Goal: Transaction & Acquisition: Subscribe to service/newsletter

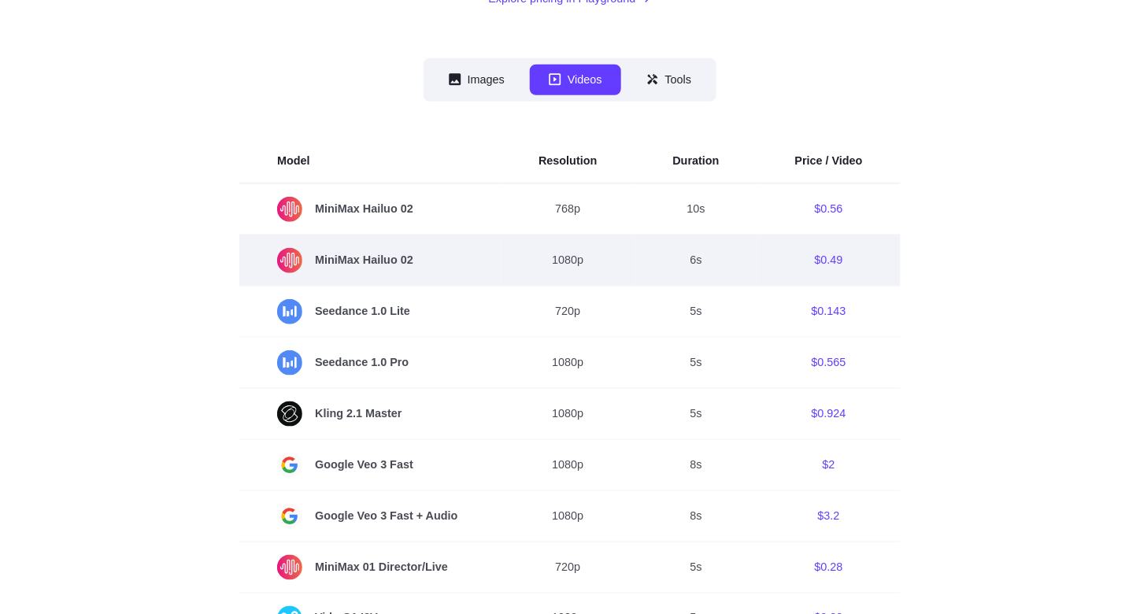
scroll to position [394, 0]
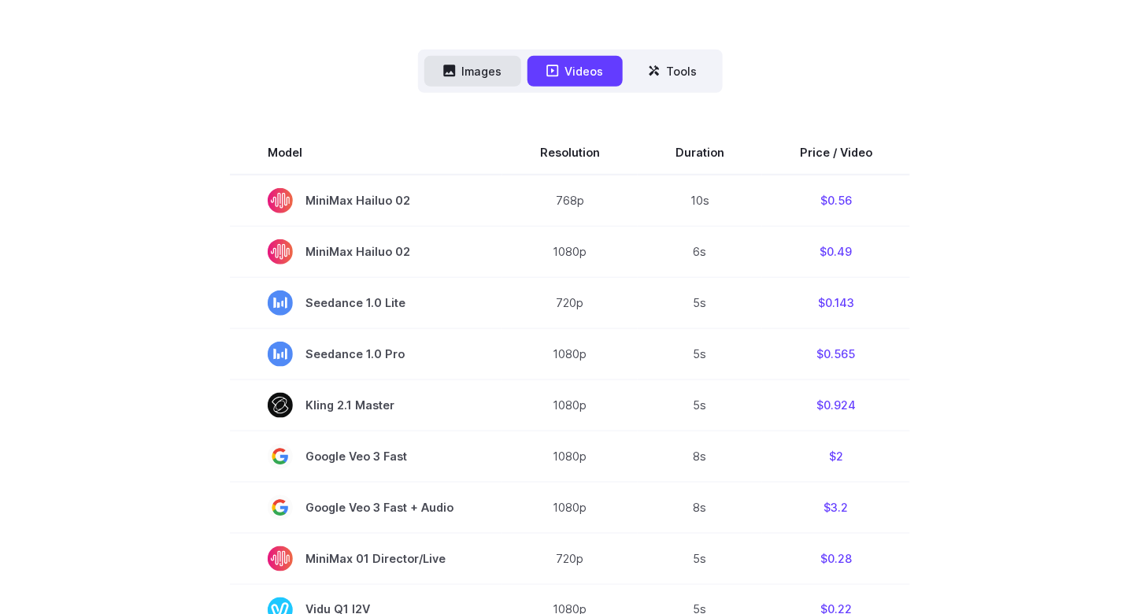
click at [489, 64] on button "Images" at bounding box center [472, 71] width 97 height 31
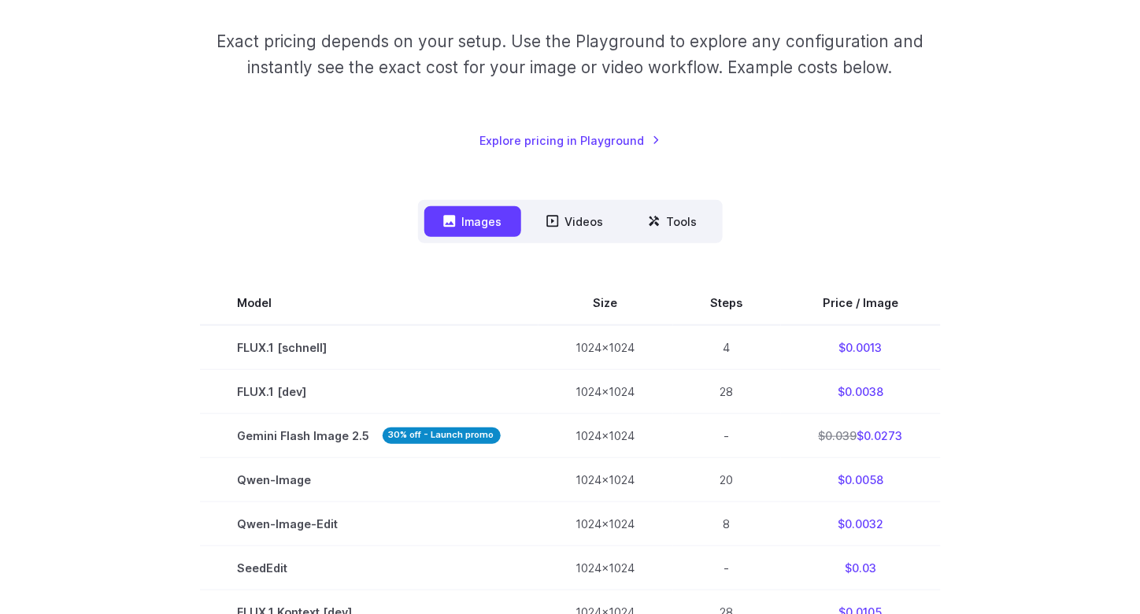
scroll to position [236, 0]
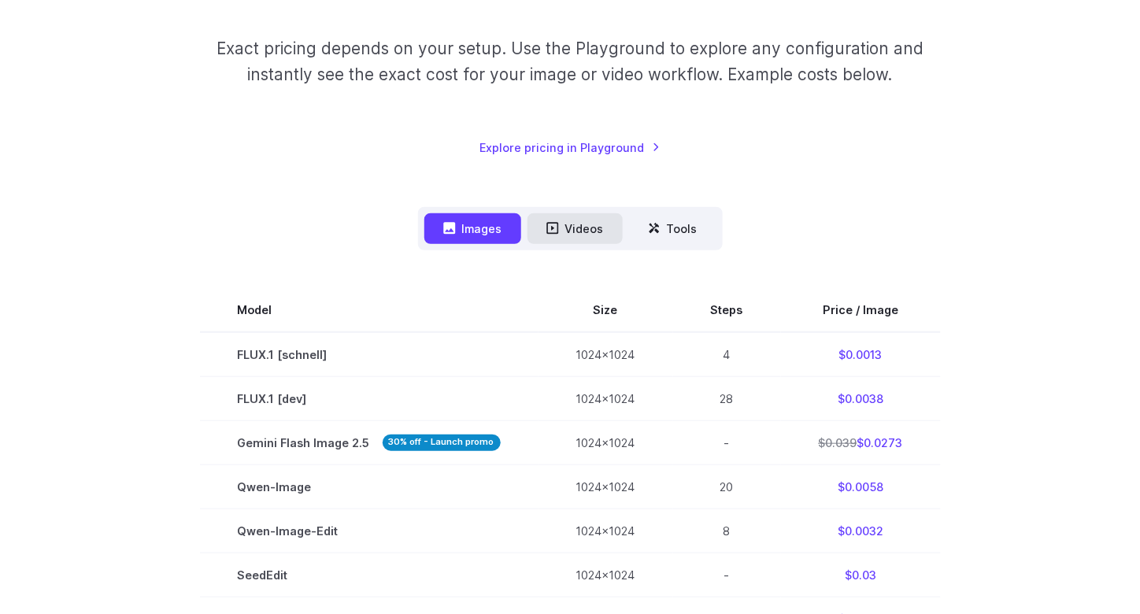
click at [571, 237] on button "Videos" at bounding box center [575, 228] width 95 height 31
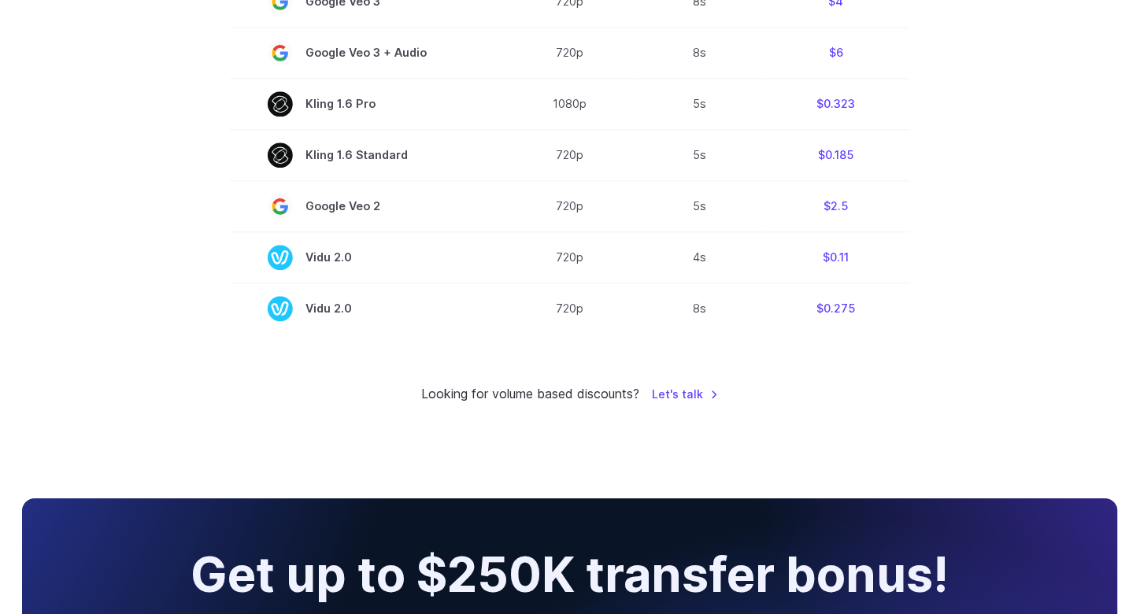
scroll to position [1260, 0]
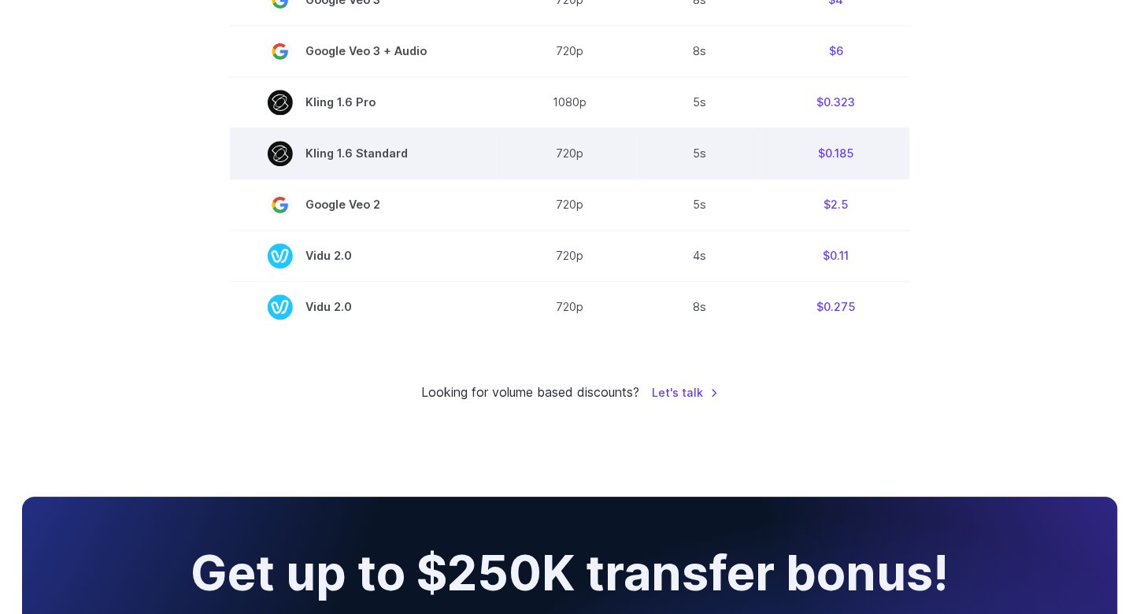
click at [337, 156] on span "Kling 1.6 Standard" at bounding box center [366, 153] width 197 height 25
click at [380, 154] on span "Kling 1.6 Standard" at bounding box center [366, 153] width 197 height 25
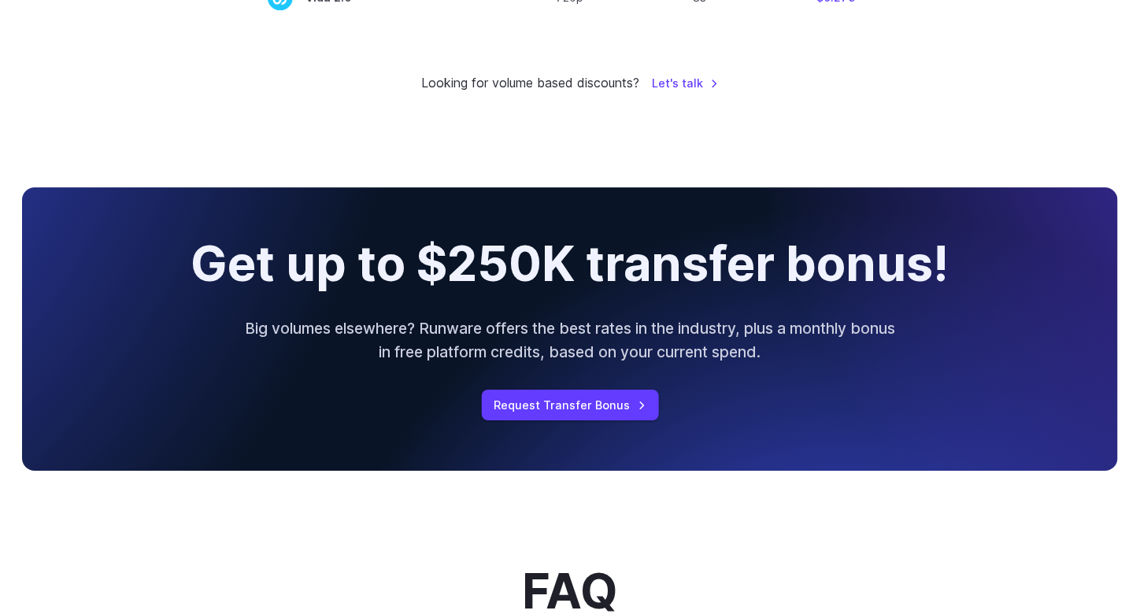
scroll to position [0, 0]
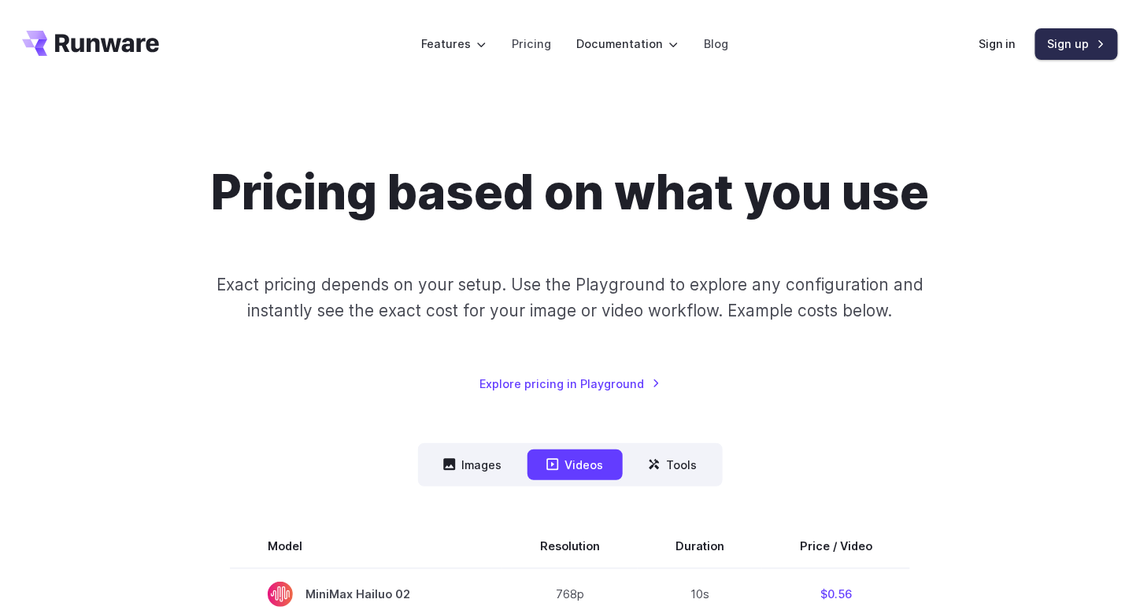
click at [1059, 46] on link "Sign up" at bounding box center [1076, 43] width 83 height 31
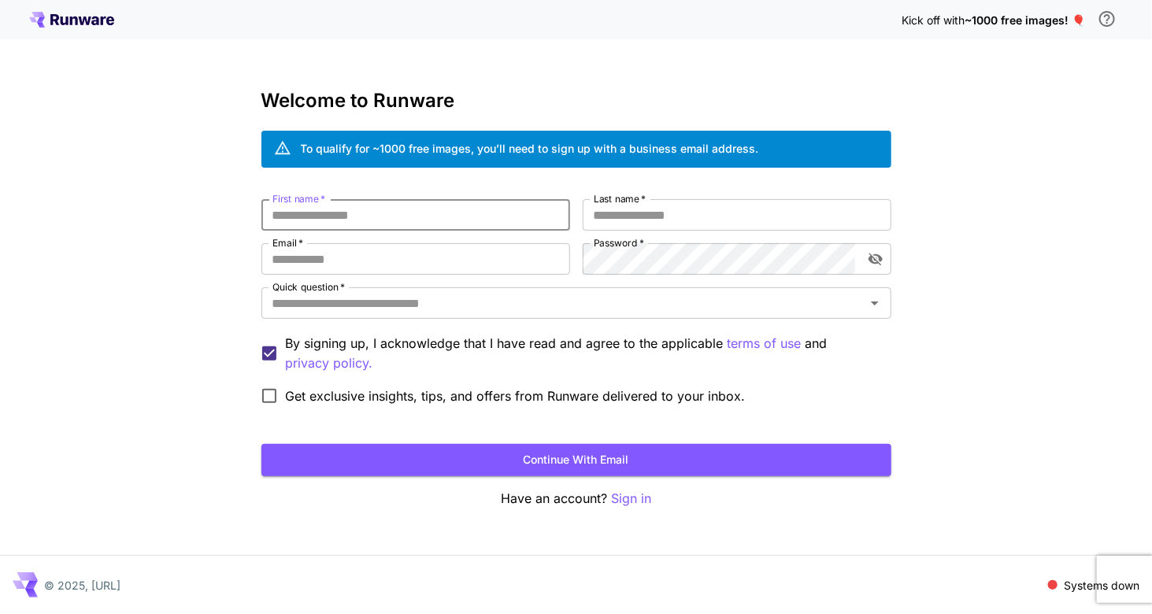
click at [380, 220] on input "First name   *" at bounding box center [415, 214] width 309 height 31
click at [382, 303] on input "Quick question   *" at bounding box center [563, 303] width 594 height 22
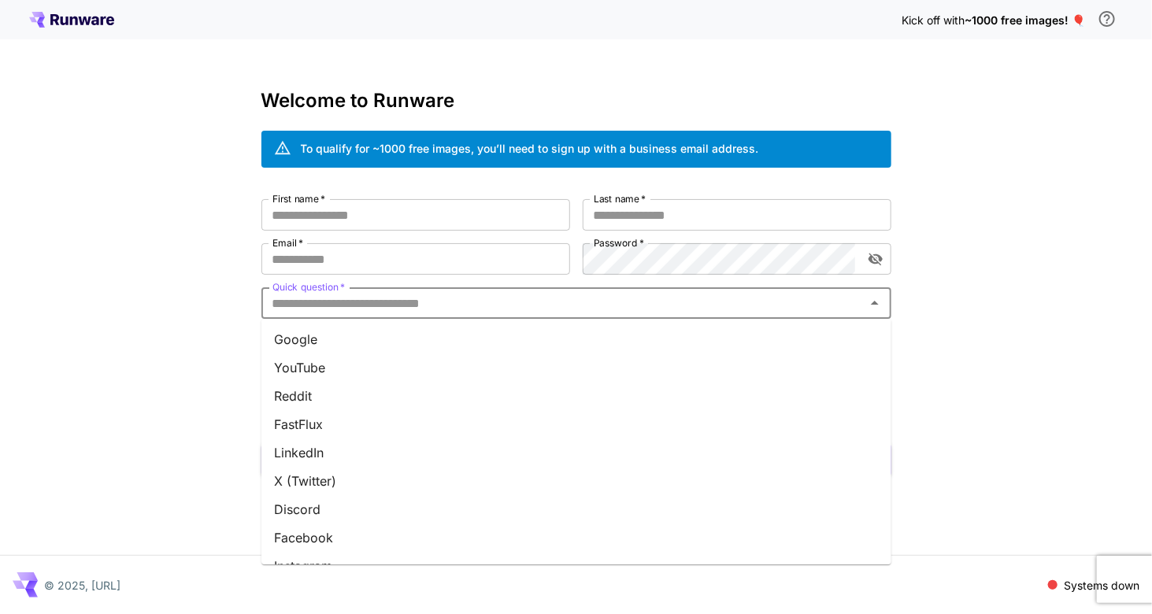
click at [366, 231] on div "First name   * First name   * Last name   * Last name   * Email   * Email   * P…" at bounding box center [576, 305] width 630 height 213
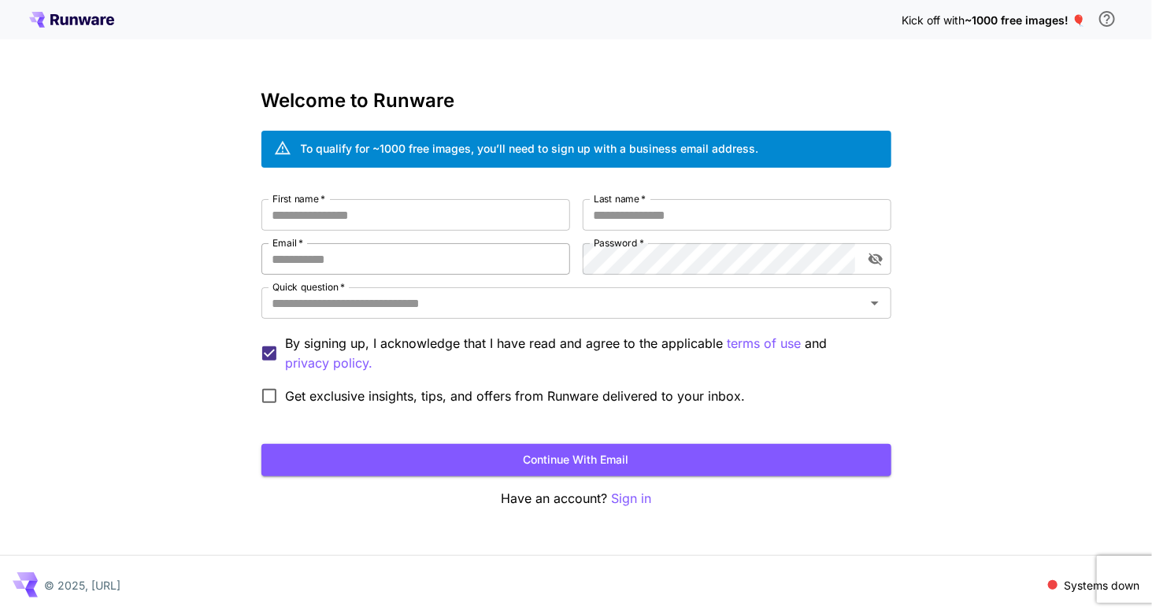
click at [397, 264] on input "Email   *" at bounding box center [415, 258] width 309 height 31
type input "**********"
click at [628, 224] on input "Last name   *" at bounding box center [737, 214] width 309 height 31
type input "*"
type input "********"
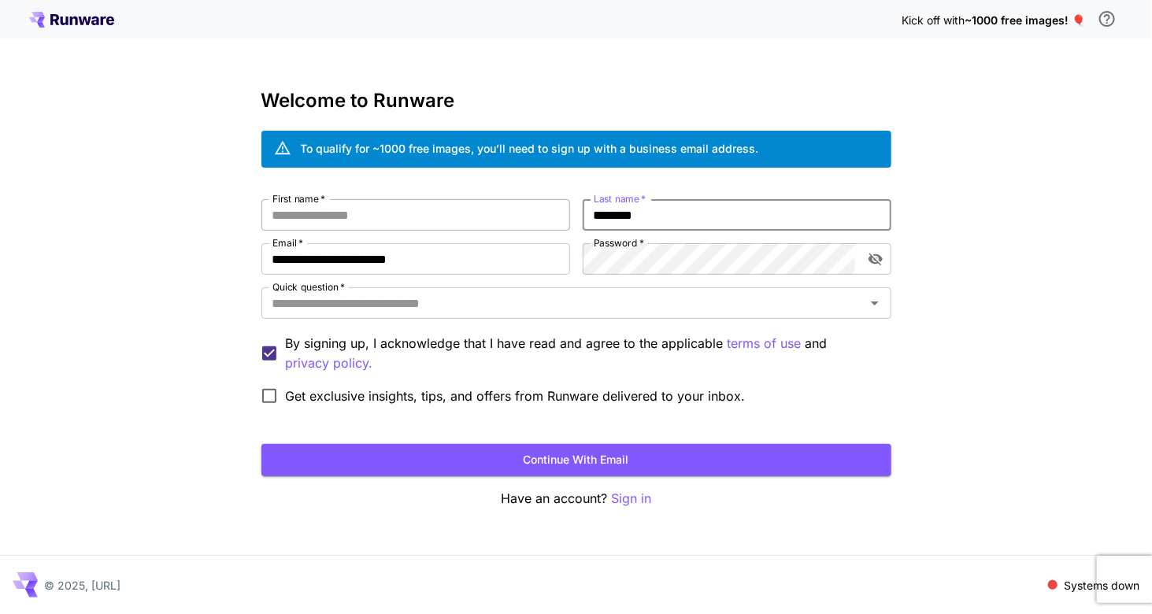
type input "********"
click at [463, 199] on input "First name   *" at bounding box center [415, 214] width 309 height 31
type input "********"
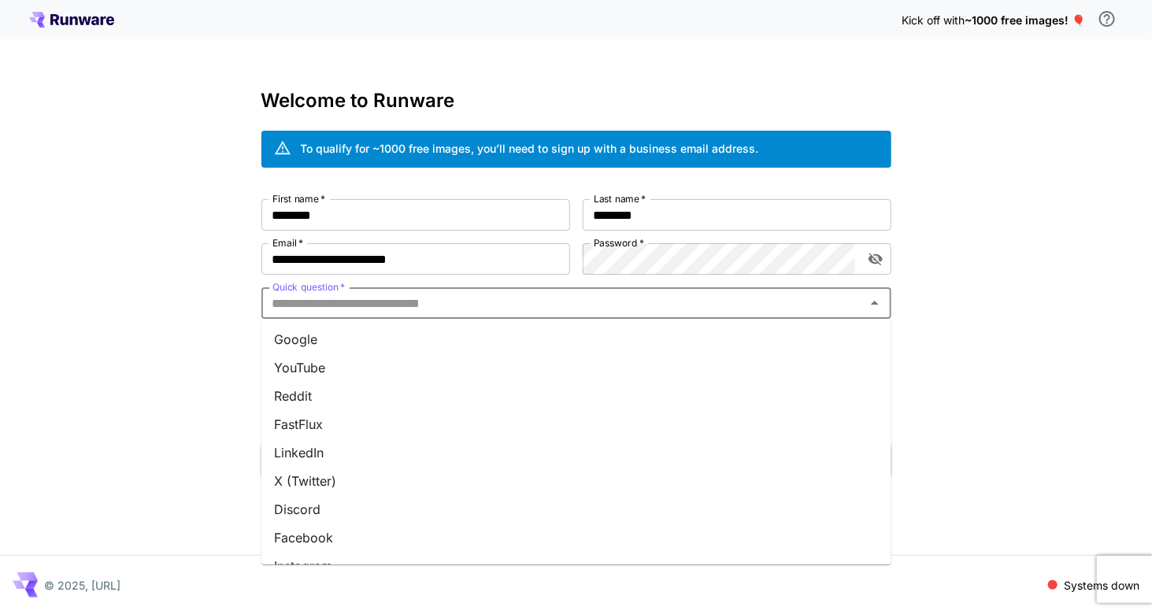
click at [461, 308] on input "Quick question   *" at bounding box center [563, 303] width 594 height 22
click at [356, 374] on li "YouTube" at bounding box center [576, 368] width 630 height 28
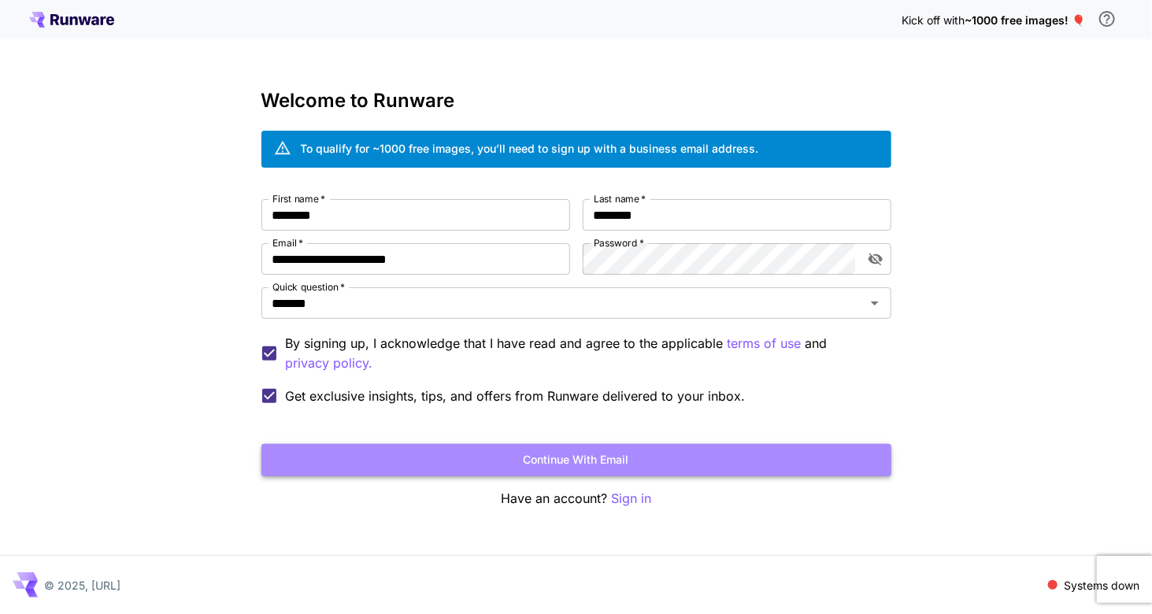
drag, startPoint x: 368, startPoint y: 445, endPoint x: 344, endPoint y: 445, distance: 23.6
click at [366, 445] on button "Continue with email" at bounding box center [576, 460] width 630 height 32
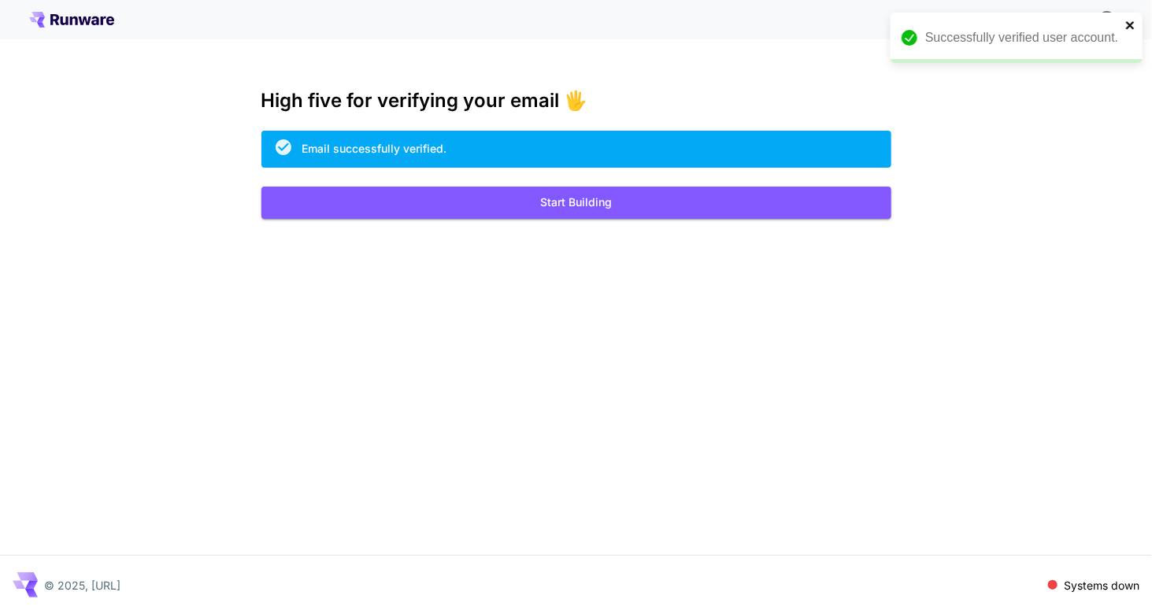
click at [1131, 25] on icon "close" at bounding box center [1130, 25] width 11 height 13
click at [543, 206] on button "Start Building" at bounding box center [576, 203] width 630 height 32
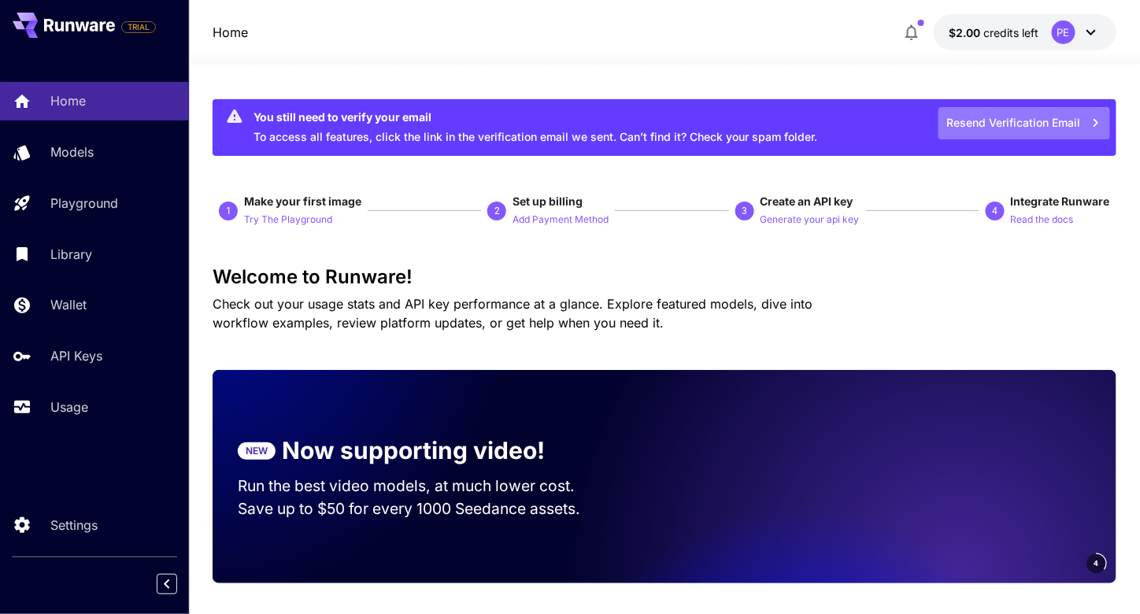
click at [1076, 124] on button "Resend Verification Email" at bounding box center [1025, 123] width 172 height 32
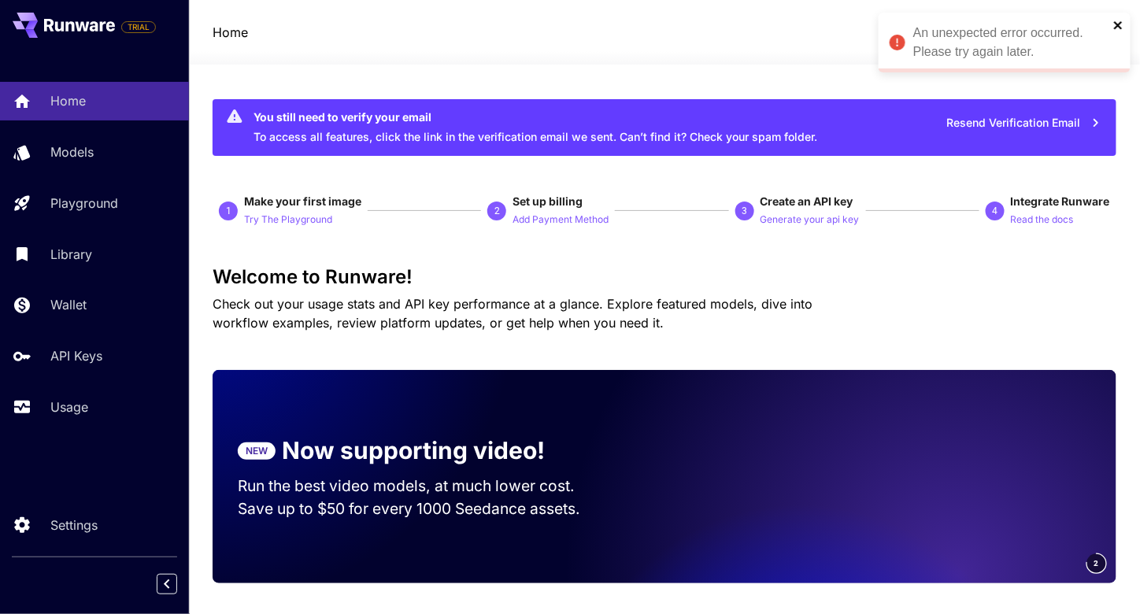
click at [1115, 24] on icon "close" at bounding box center [1118, 25] width 11 height 13
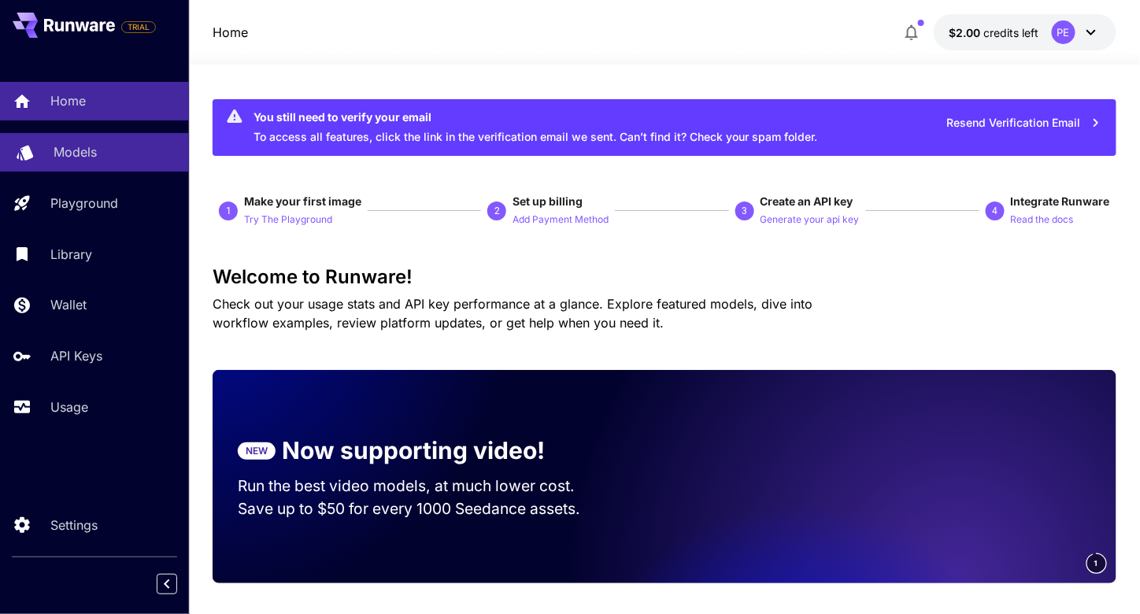
click at [106, 150] on div "Models" at bounding box center [115, 152] width 123 height 19
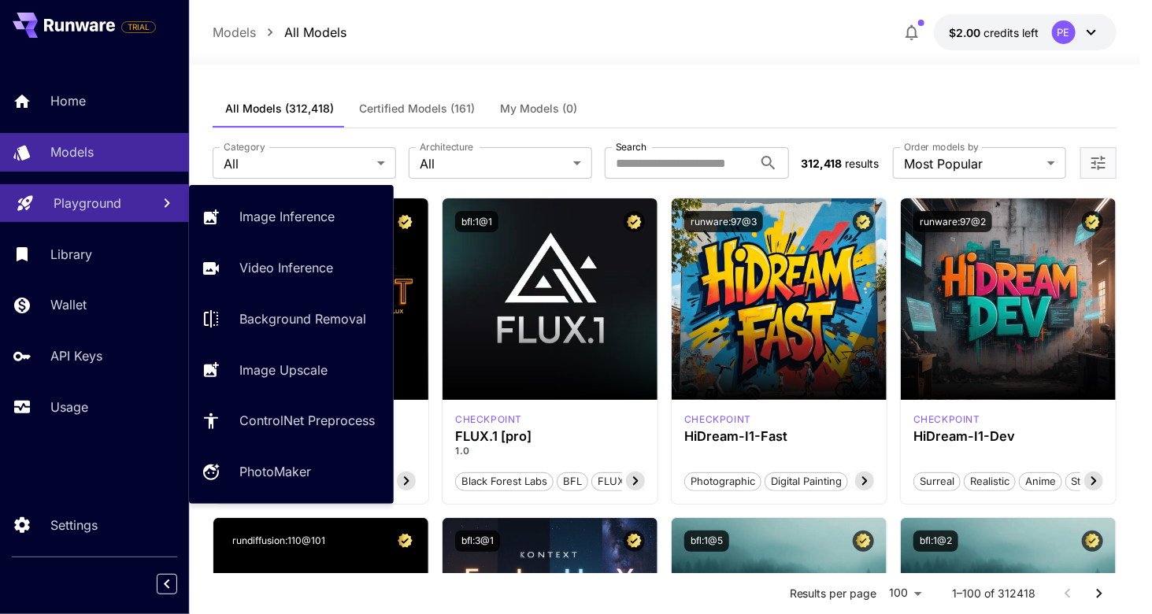
click at [116, 194] on link "Playground" at bounding box center [94, 203] width 189 height 39
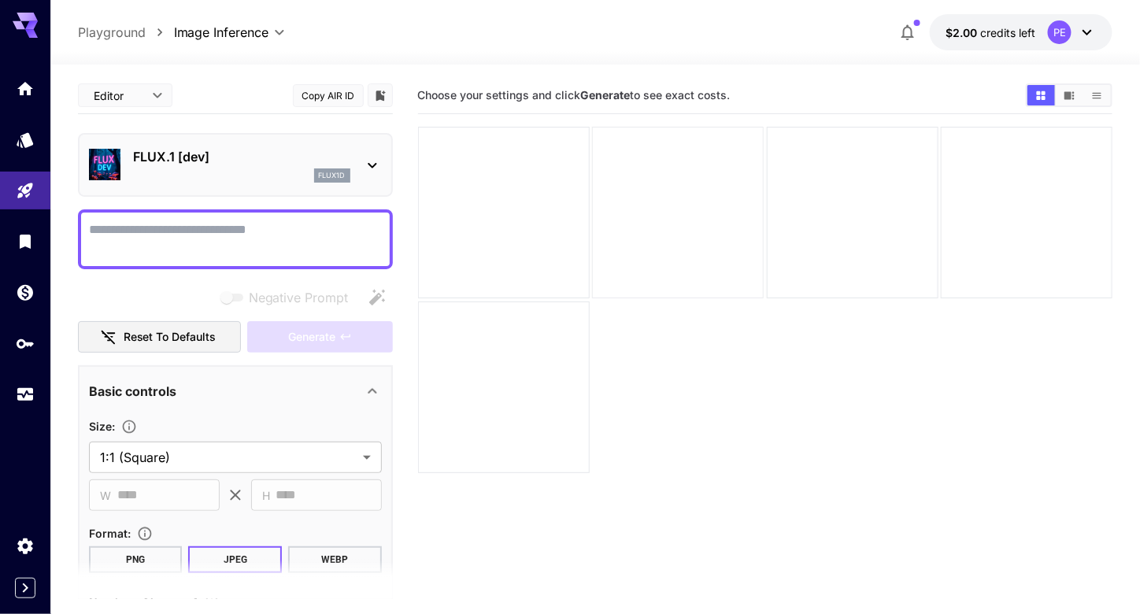
click at [606, 229] on div at bounding box center [678, 213] width 172 height 172
click at [543, 60] on div at bounding box center [595, 55] width 1090 height 19
